Goal: Transaction & Acquisition: Purchase product/service

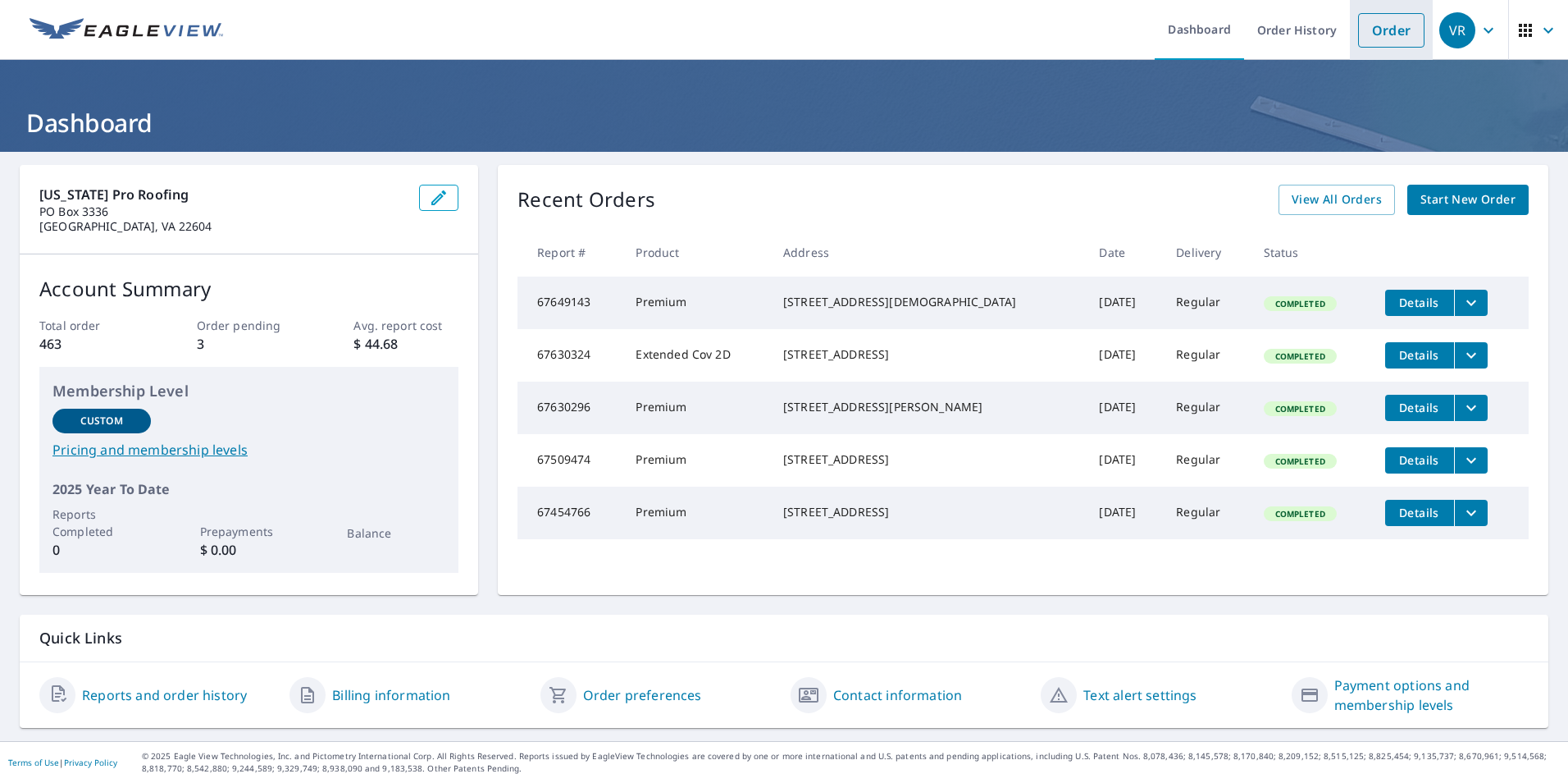
click at [1385, 28] on link "Order" at bounding box center [1391, 30] width 66 height 34
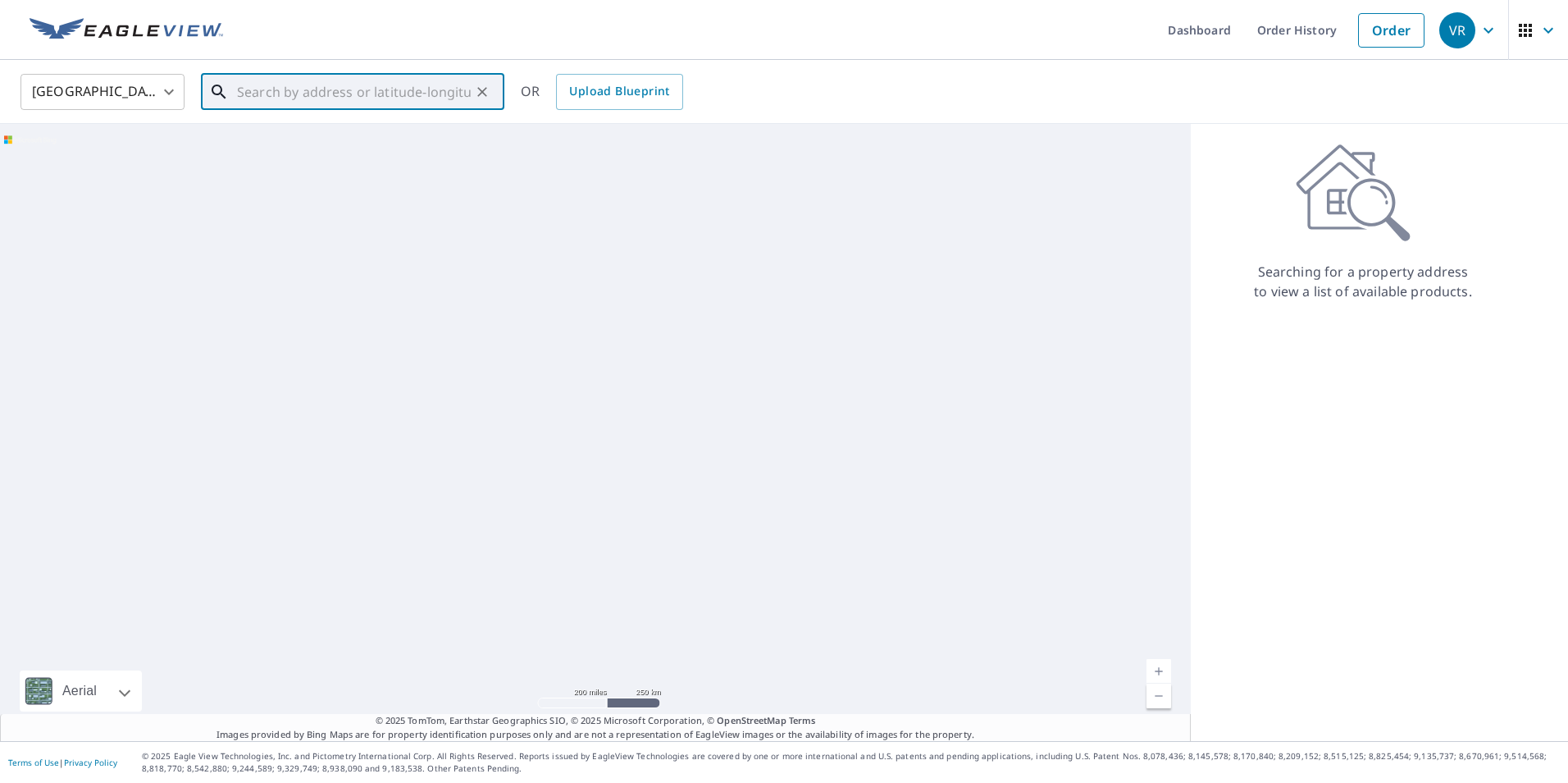
click at [255, 96] on input "text" at bounding box center [354, 91] width 234 height 46
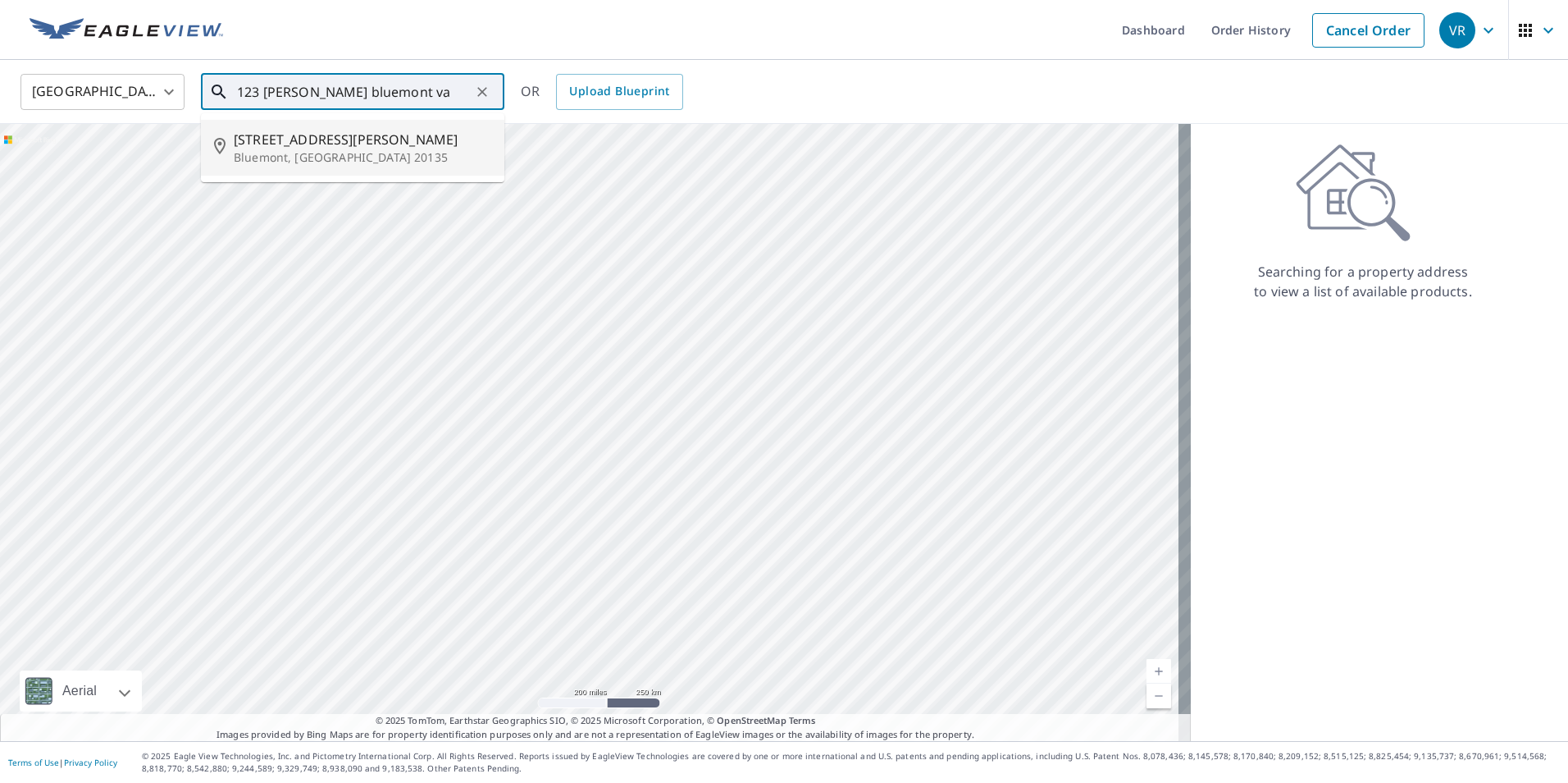
click at [273, 157] on p "Bluemont, [GEOGRAPHIC_DATA] 20135" at bounding box center [362, 157] width 257 height 16
type input "[STREET_ADDRESS][PERSON_NAME]"
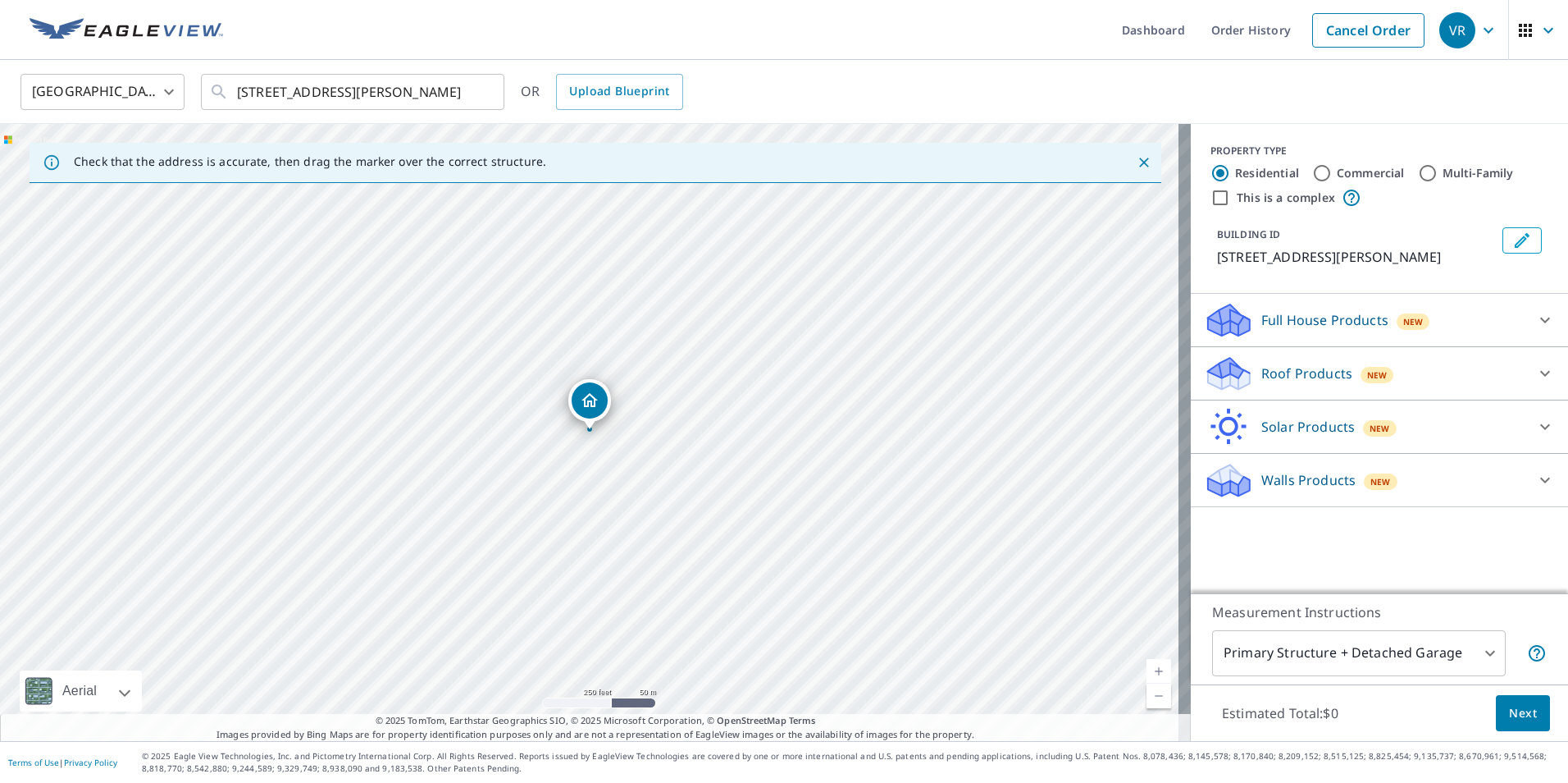
click at [1535, 372] on icon at bounding box center [1545, 373] width 20 height 20
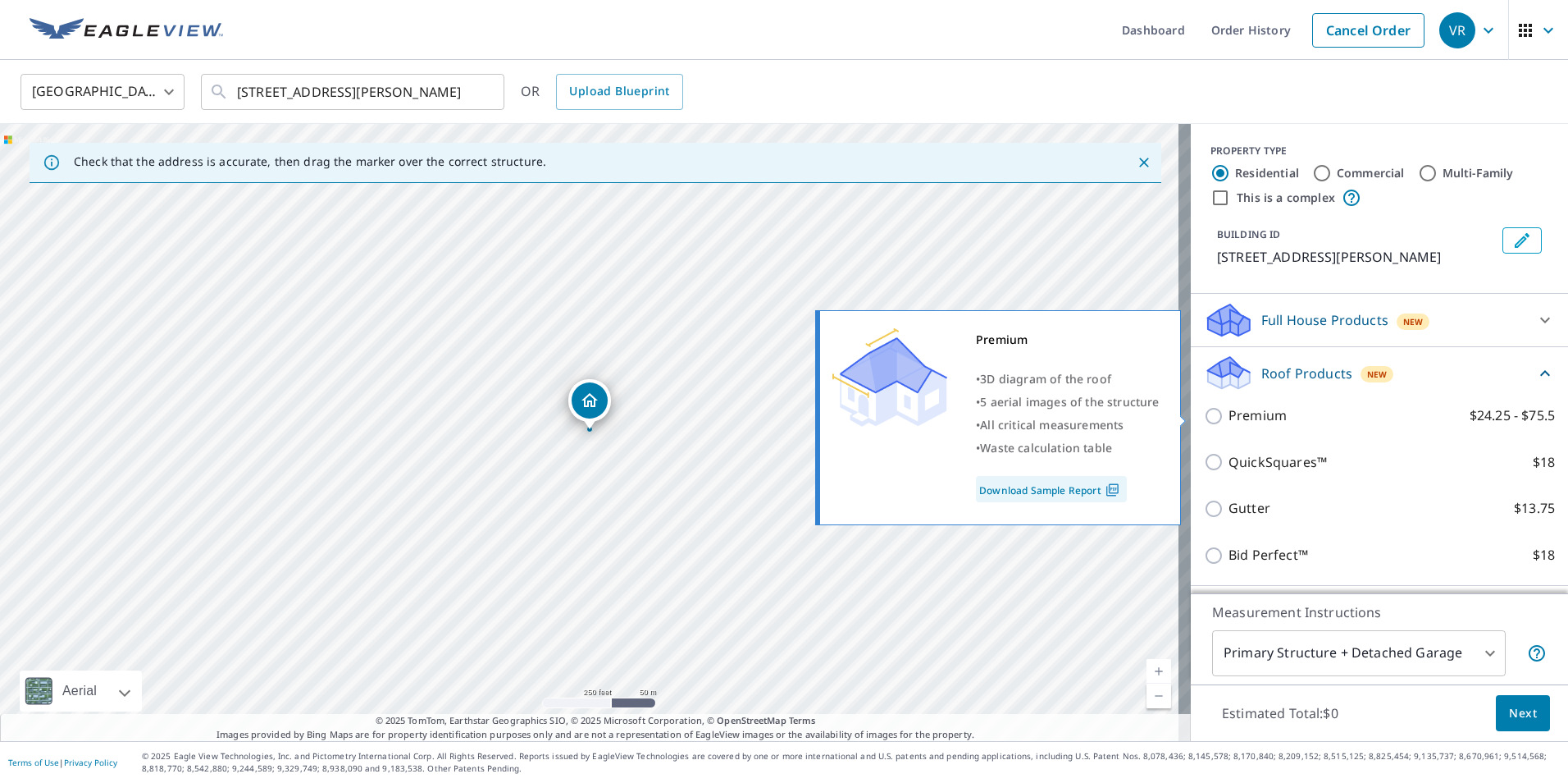
click at [1204, 416] on input "Premium $24.25 - $75.5" at bounding box center [1216, 416] width 25 height 20
checkbox input "true"
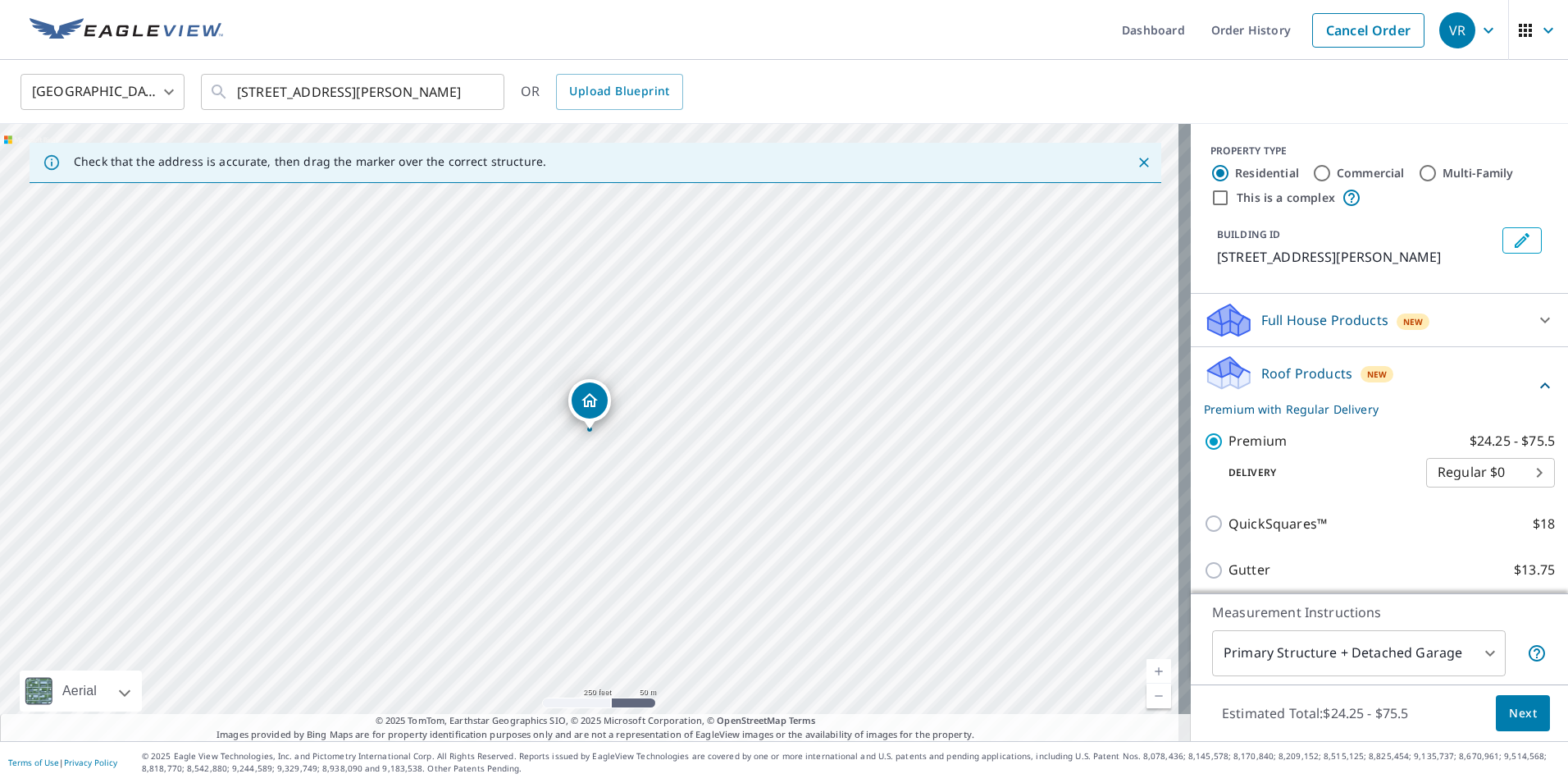
scroll to position [161, 0]
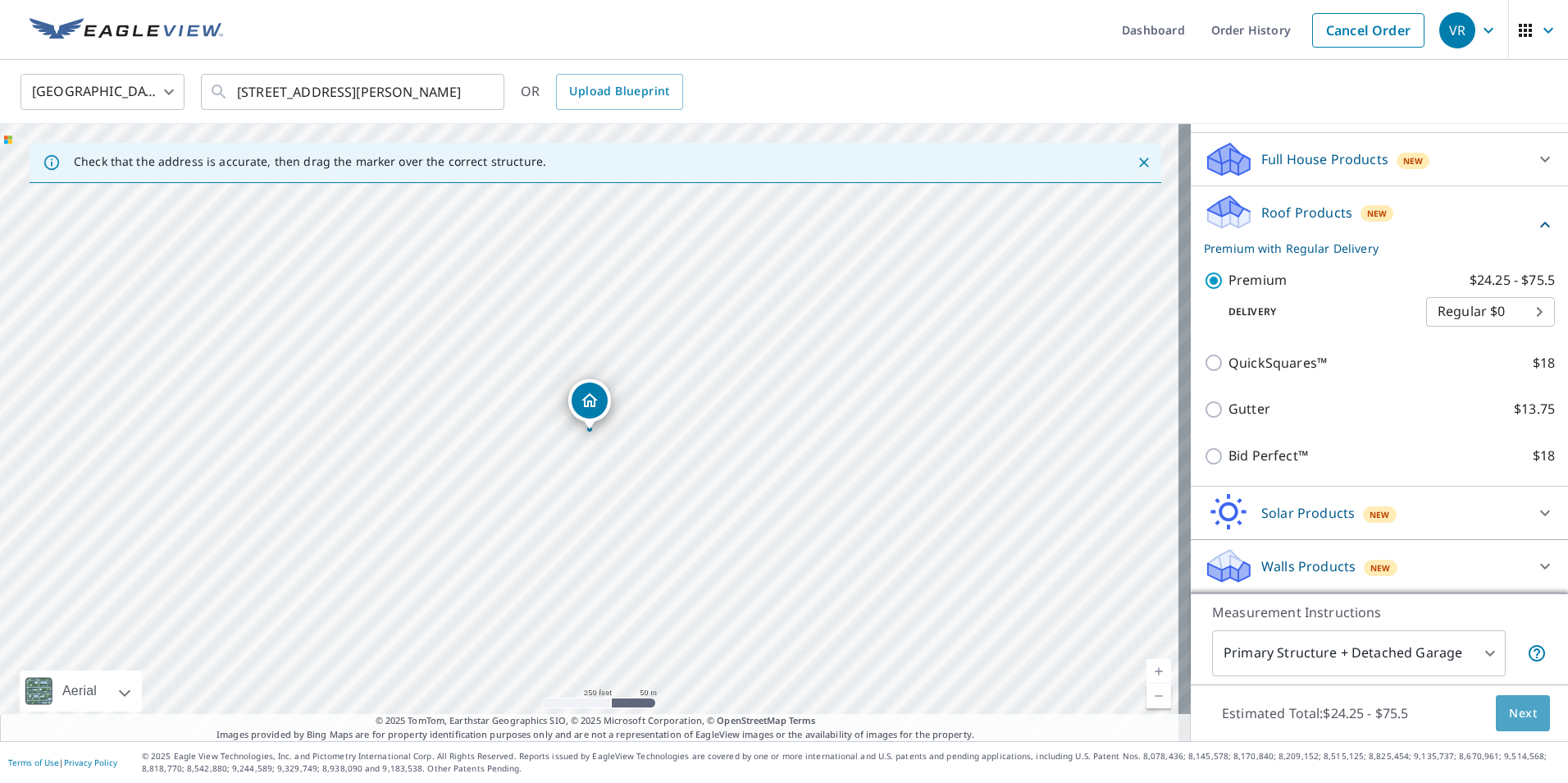
click at [1514, 709] on span "Next" at bounding box center [1523, 713] width 28 height 21
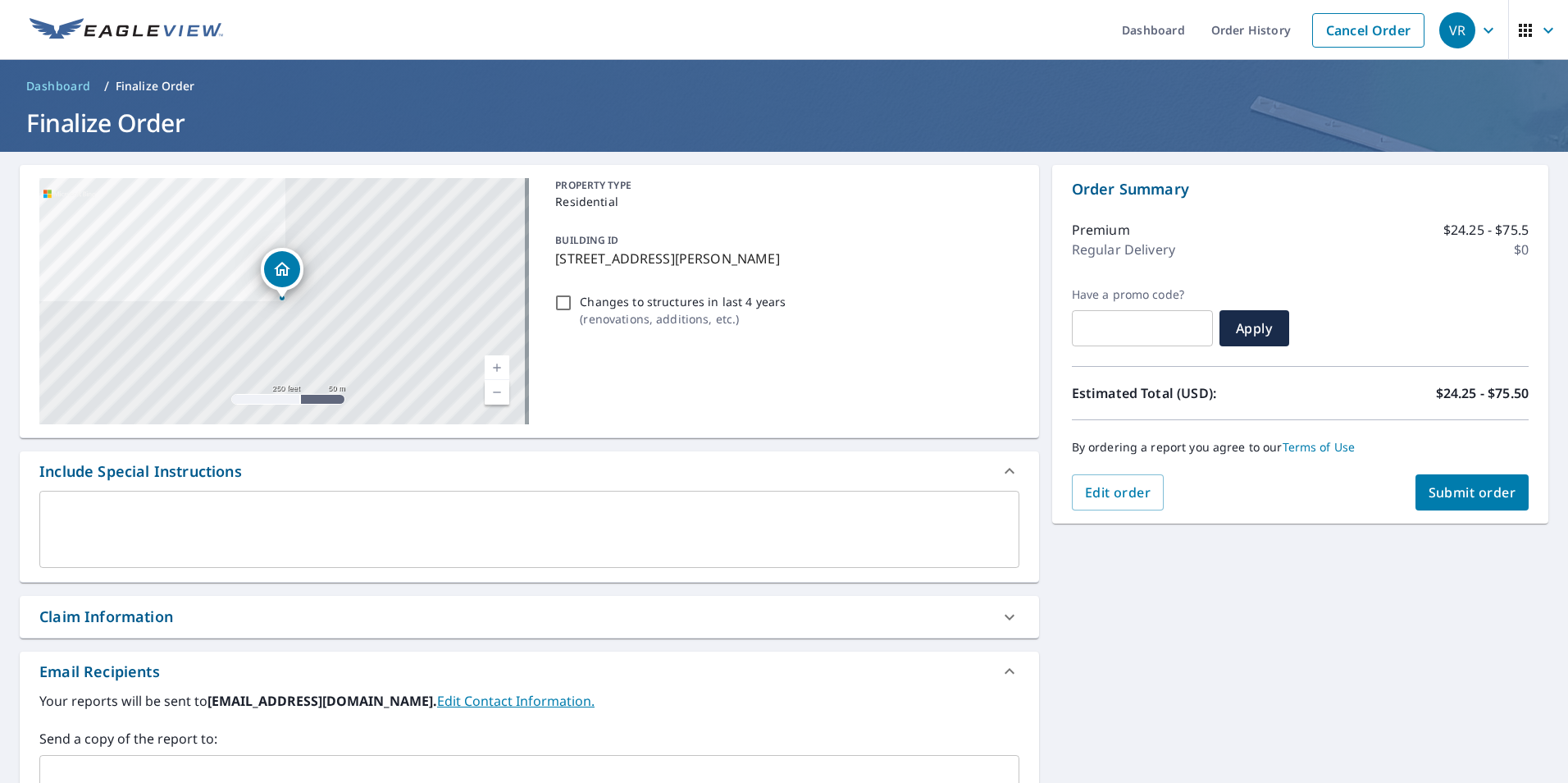
click at [1465, 494] on span "Submit order" at bounding box center [1473, 492] width 88 height 18
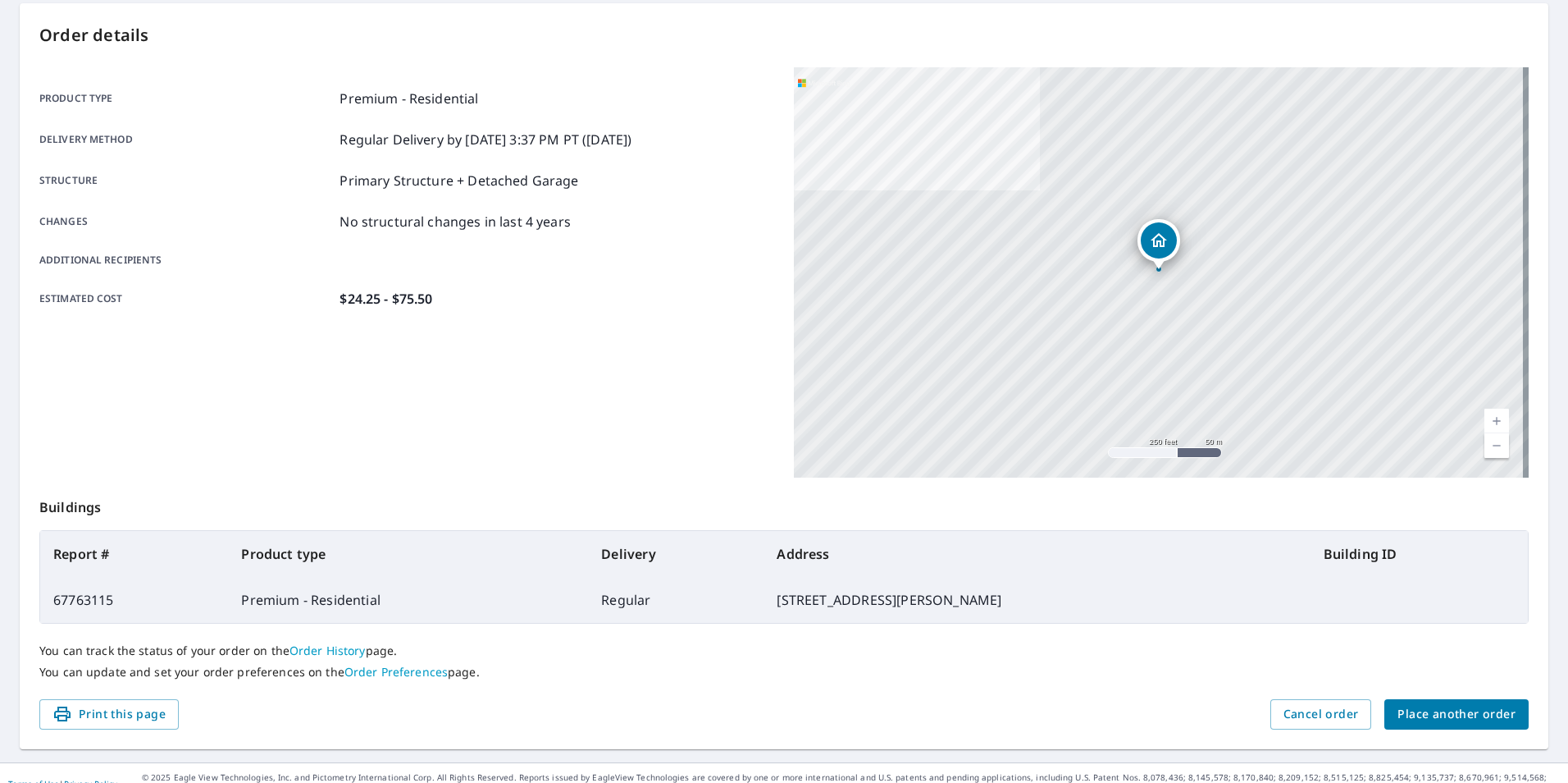
scroll to position [183, 0]
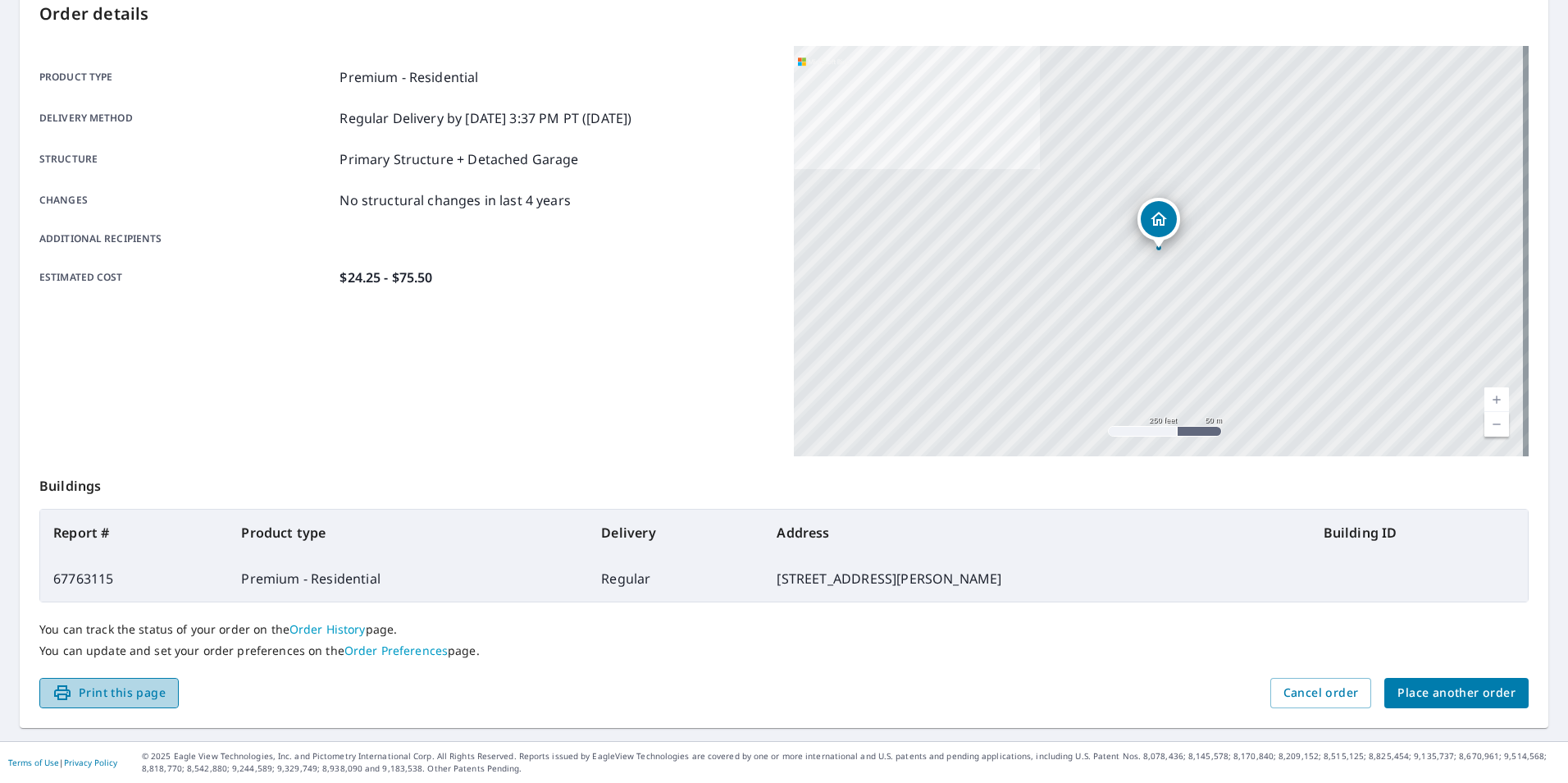
click at [151, 686] on span "Print this page" at bounding box center [109, 693] width 114 height 21
